Goal: Information Seeking & Learning: Learn about a topic

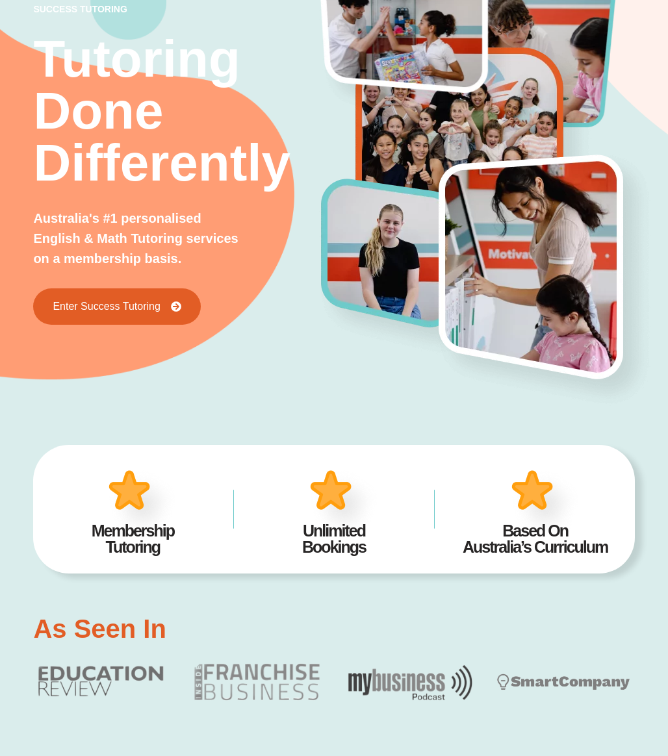
scroll to position [109, 0]
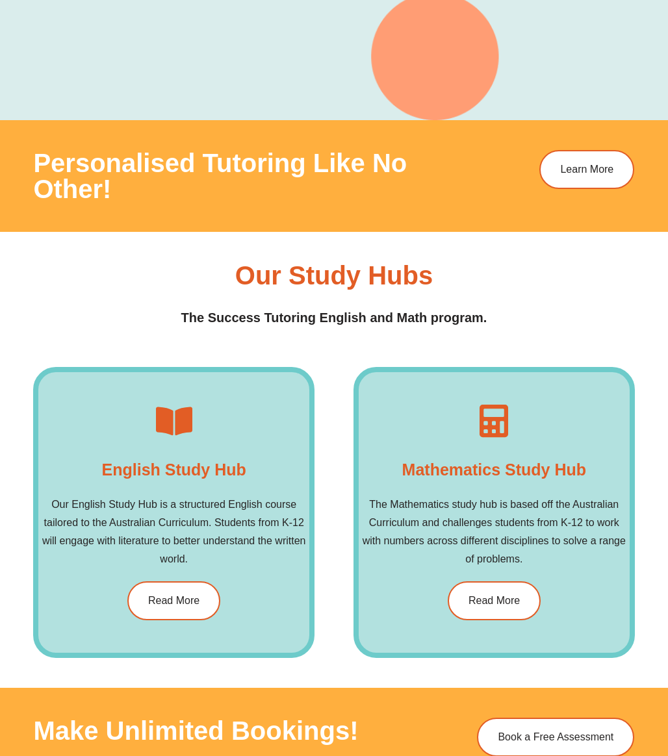
scroll to position [1552, 0]
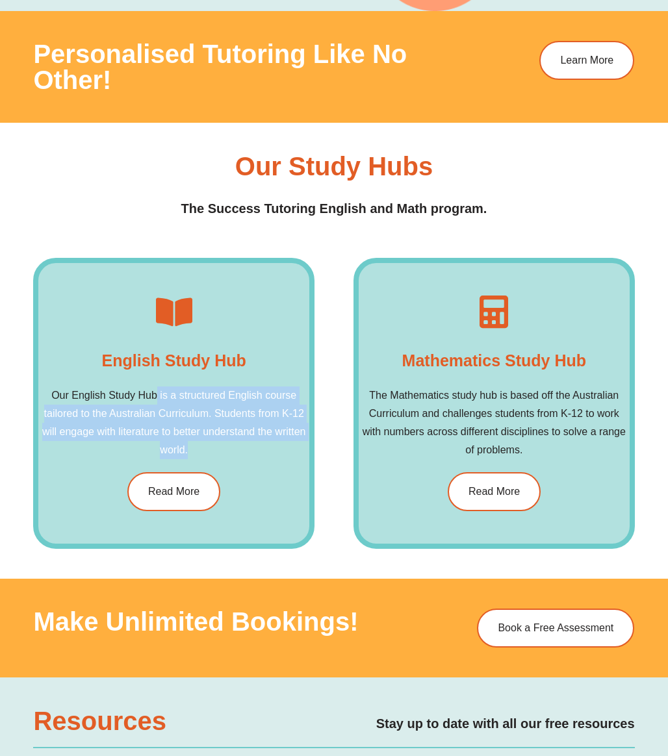
drag, startPoint x: 157, startPoint y: 401, endPoint x: 194, endPoint y: 454, distance: 64.4
click at [194, 454] on p "Our English Study Hub is a structured English course tailored to the Australian…" at bounding box center [173, 423] width 271 height 73
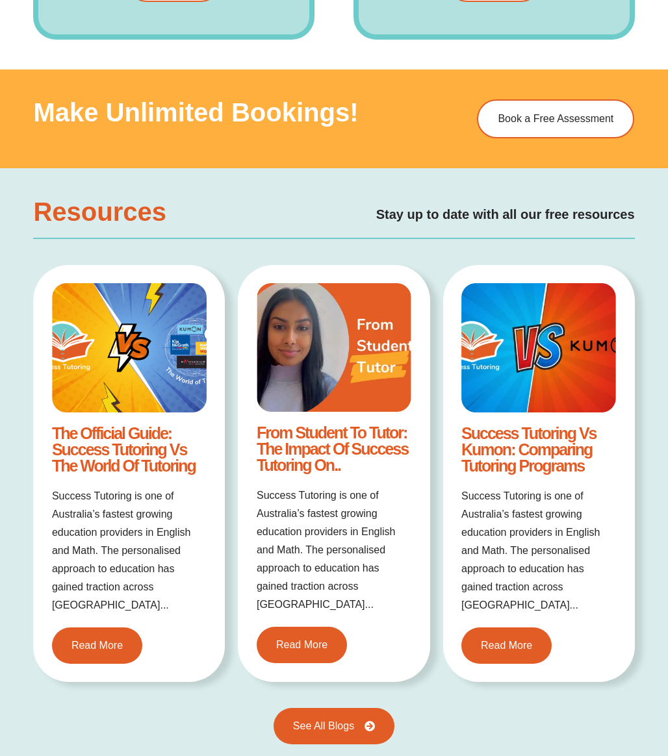
scroll to position [2204, 0]
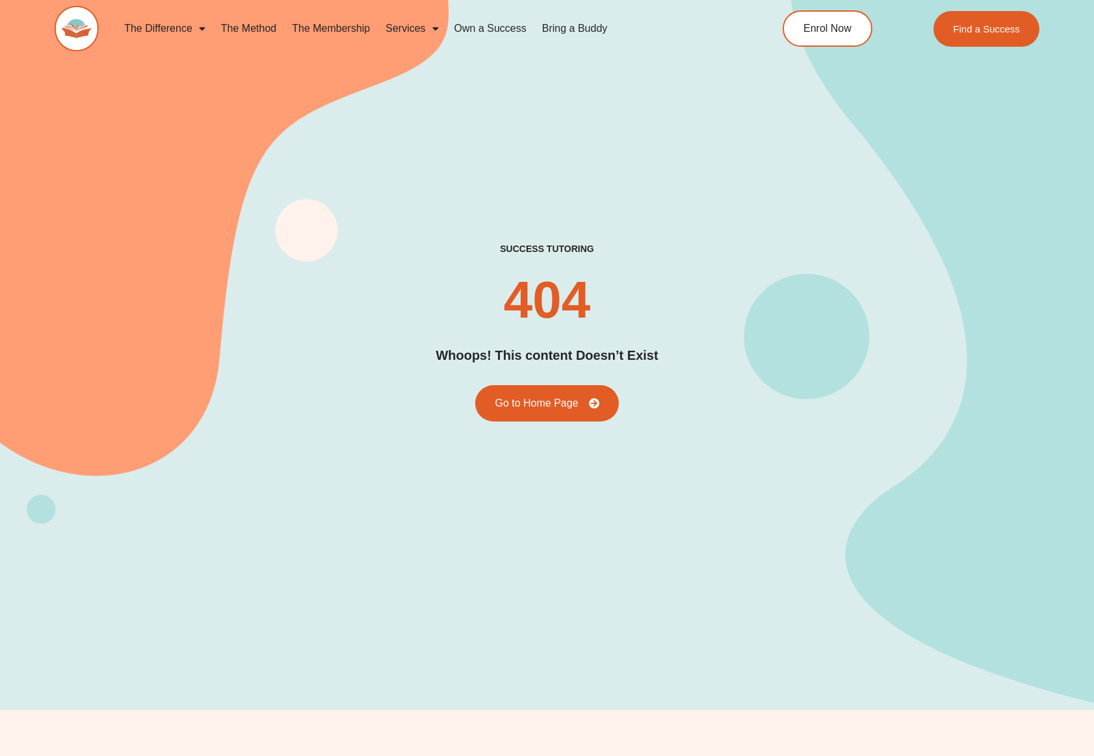
click at [329, 25] on link "The Membership" at bounding box center [331, 29] width 94 height 30
